Goal: Task Accomplishment & Management: Manage account settings

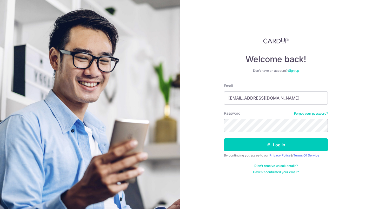
type input "nova.assaa18@gmail.com"
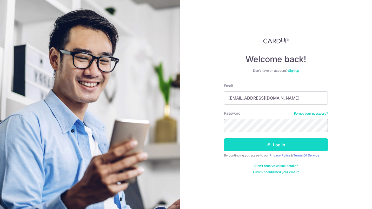
click at [270, 144] on icon "submit" at bounding box center [269, 145] width 4 height 4
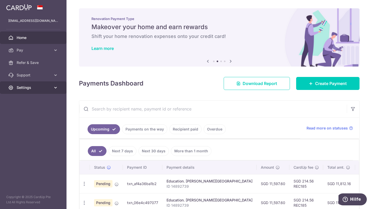
click at [61, 83] on link "Settings" at bounding box center [33, 87] width 67 height 12
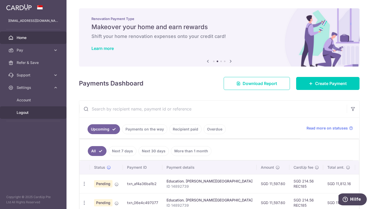
click at [28, 115] on span "Logout" at bounding box center [34, 112] width 34 height 5
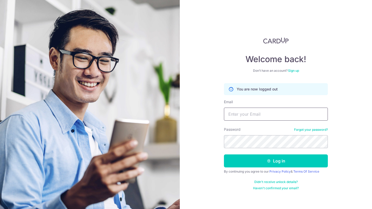
click at [241, 114] on input "Email" at bounding box center [276, 114] width 104 height 13
type input "[EMAIL_ADDRESS][DOMAIN_NAME]"
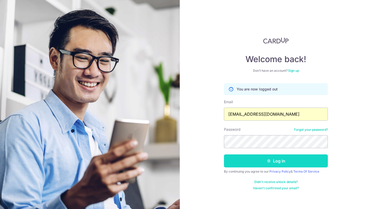
click at [254, 159] on button "Log in" at bounding box center [276, 160] width 104 height 13
